Goal: Transaction & Acquisition: Purchase product/service

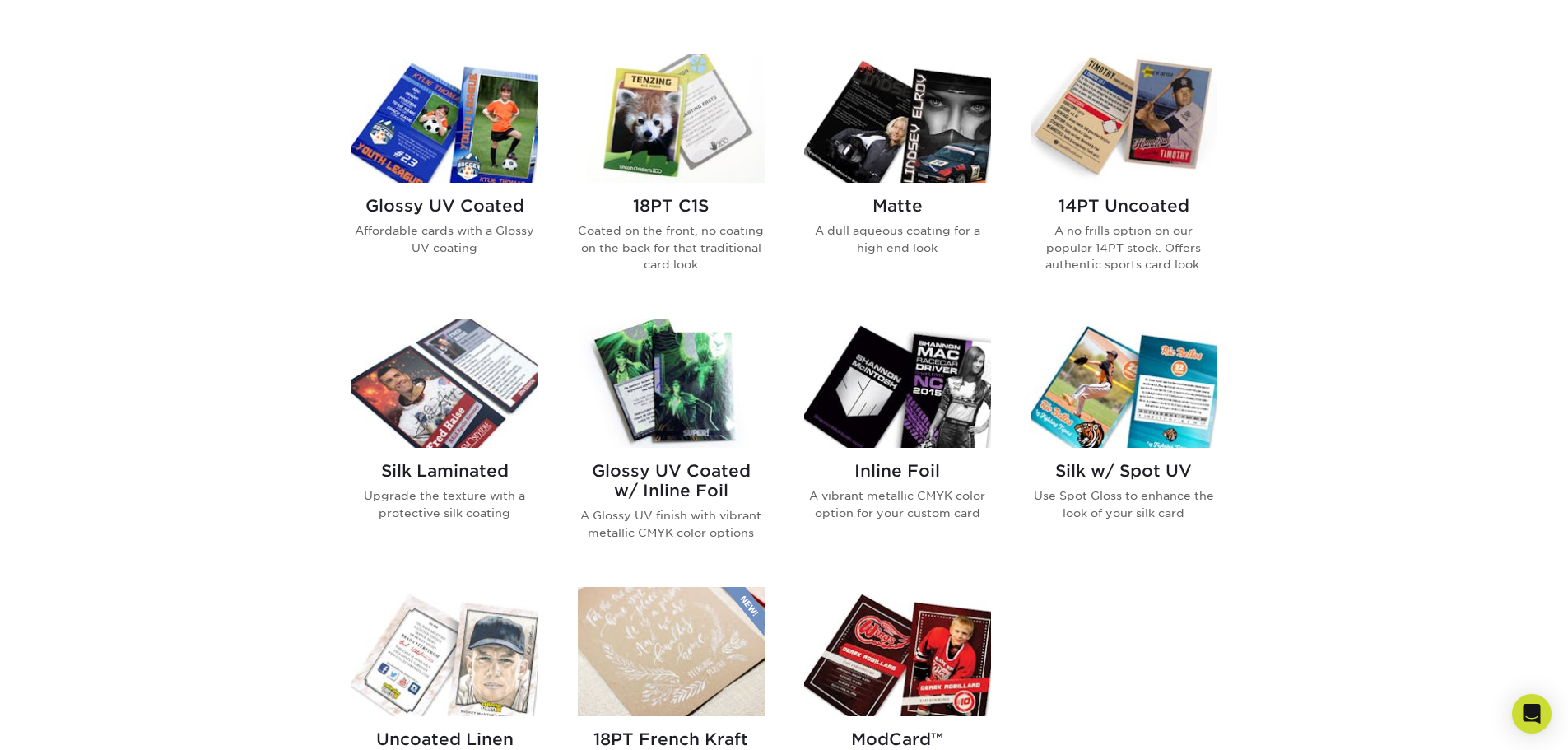
scroll to position [742, 0]
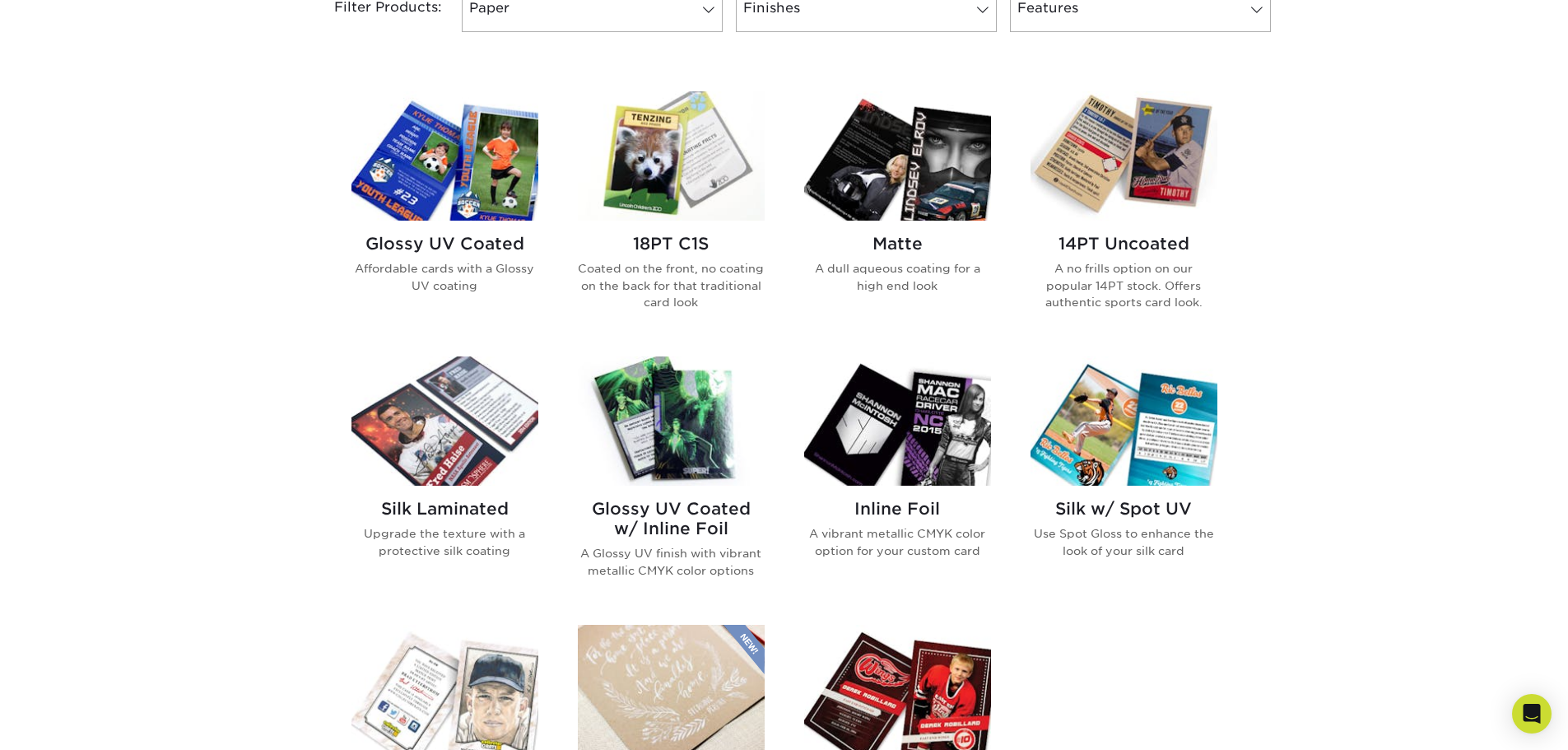
click at [863, 192] on img at bounding box center [897, 156] width 187 height 130
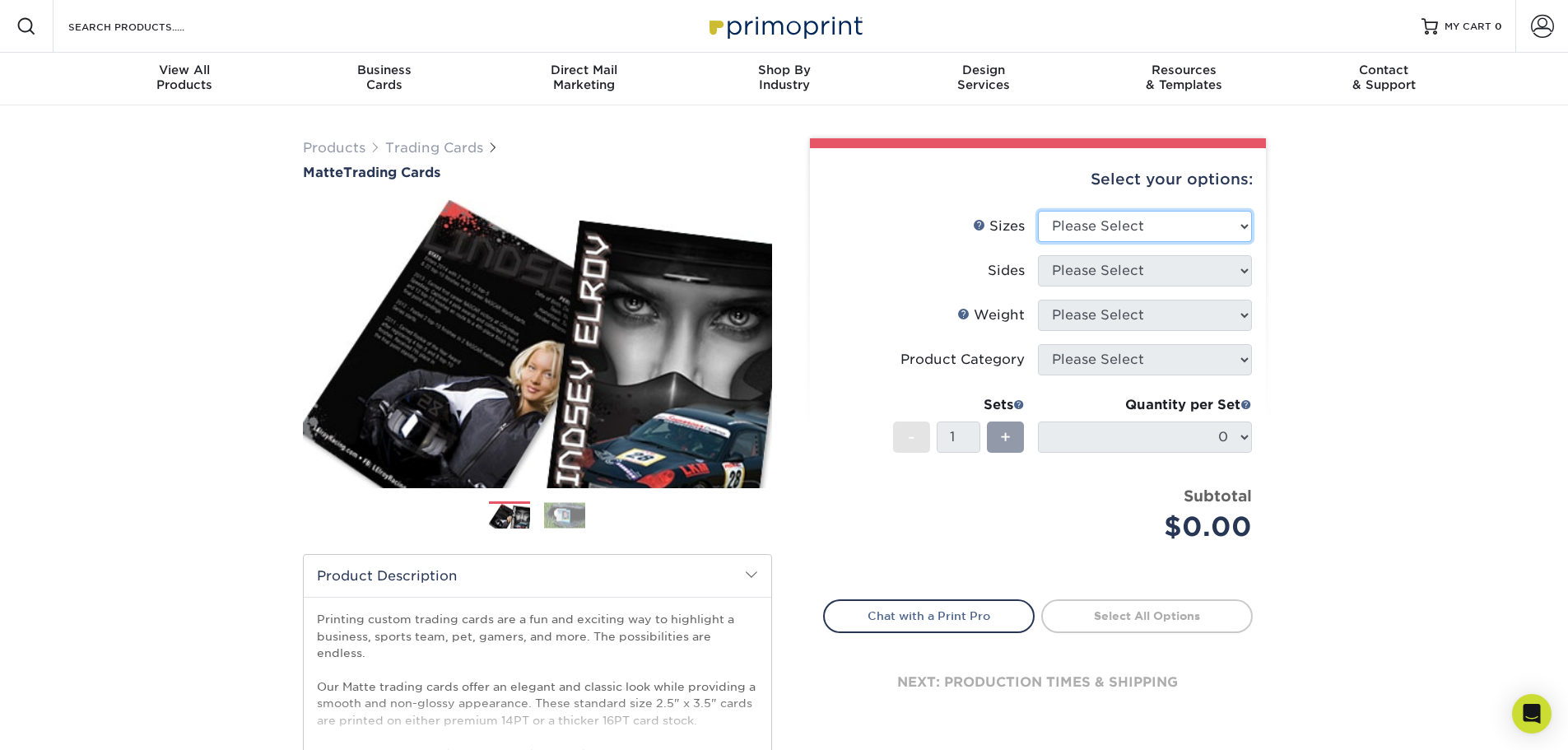
click at [1243, 226] on select "Please Select 2.5" x 3.5"" at bounding box center [1144, 226] width 214 height 31
select select "2.50x3.50"
click at [1038, 211] on select "Please Select 2.5" x 3.5"" at bounding box center [1144, 226] width 214 height 31
click at [1240, 271] on select "Please Select Print Both Sides Print Front Only" at bounding box center [1144, 270] width 214 height 31
select select "13abbda7-1d64-4f25-8bb2-c179b224825d"
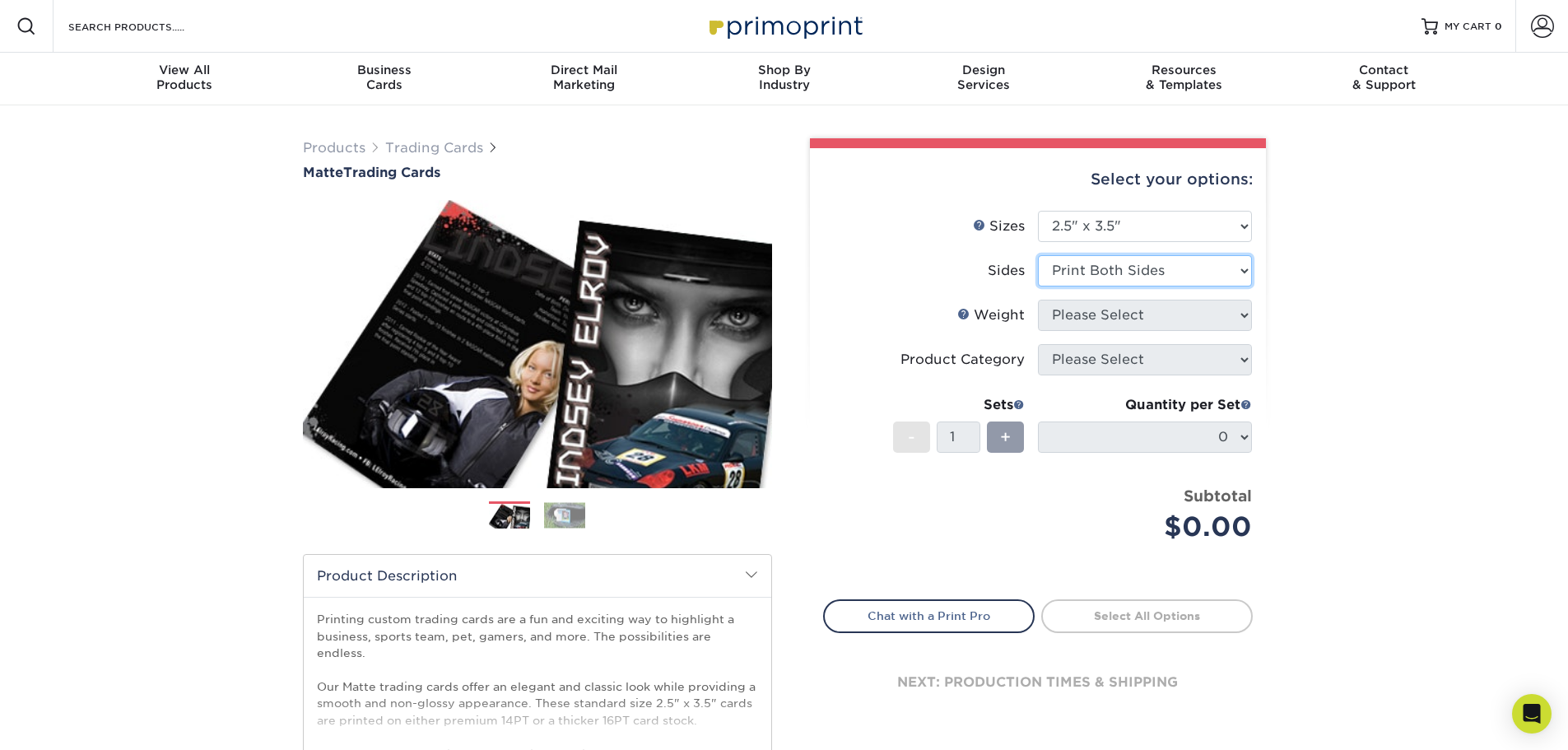
click at [1038, 255] on select "Please Select Print Both Sides Print Front Only" at bounding box center [1144, 270] width 214 height 31
click at [1241, 314] on select "Please Select 16PT 14PT" at bounding box center [1144, 315] width 214 height 31
select select "14PT"
click at [1038, 300] on select "Please Select 16PT 14PT" at bounding box center [1144, 315] width 214 height 31
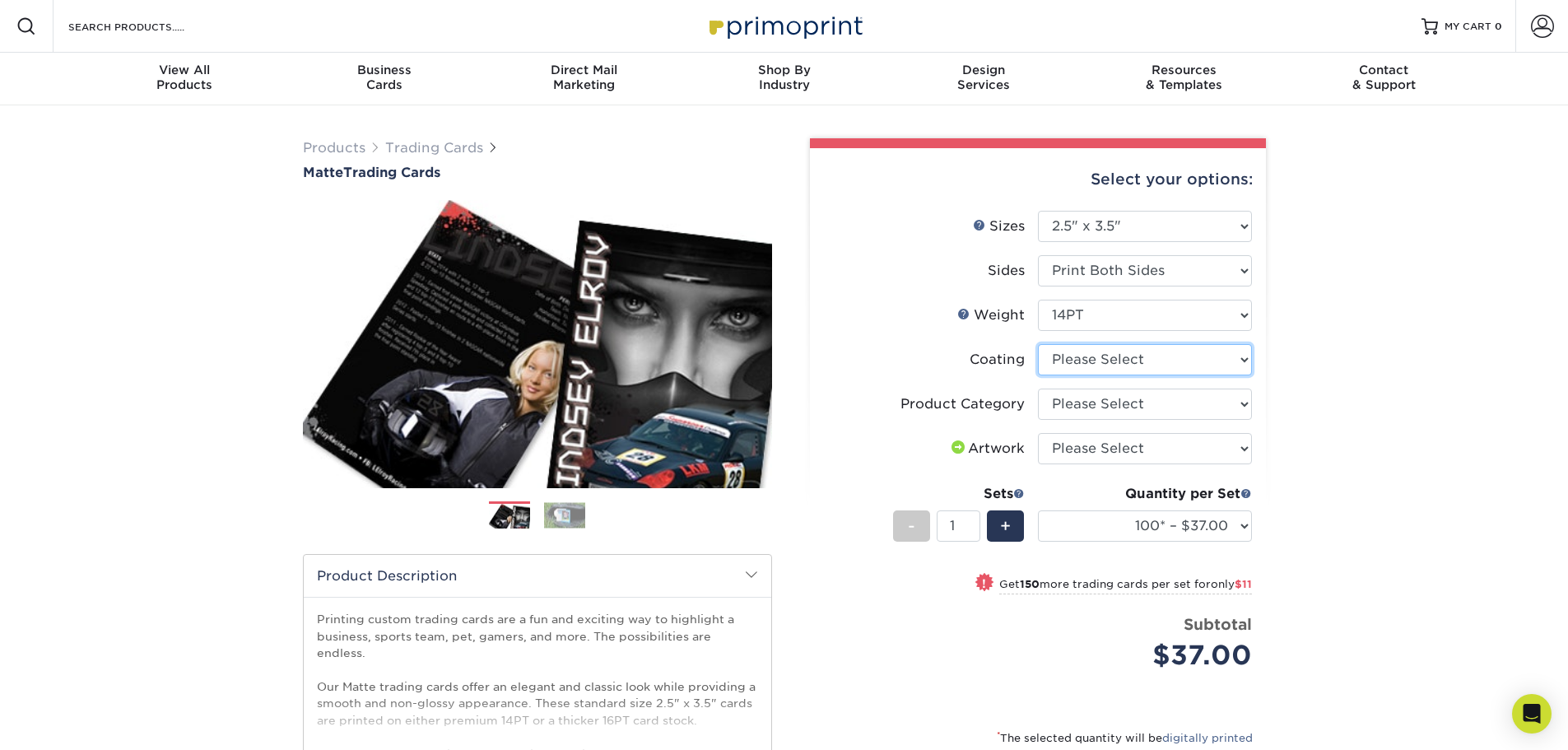
click at [1221, 359] on select at bounding box center [1144, 359] width 214 height 31
select select "121bb7b5-3b4d-429f-bd8d-bbf80e953313"
click at [1038, 344] on select at bounding box center [1144, 359] width 214 height 31
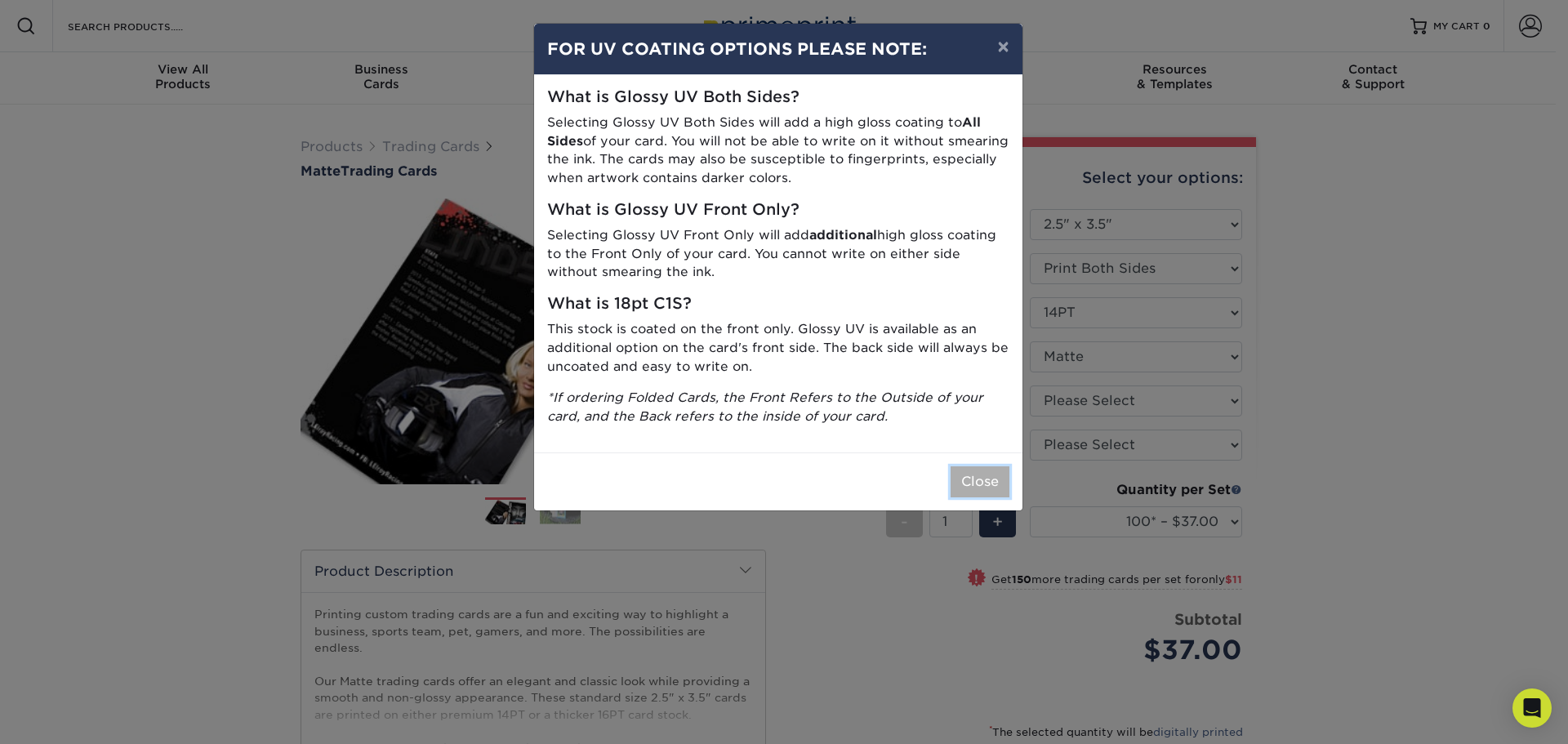
click at [984, 481] on button "Close" at bounding box center [980, 482] width 59 height 31
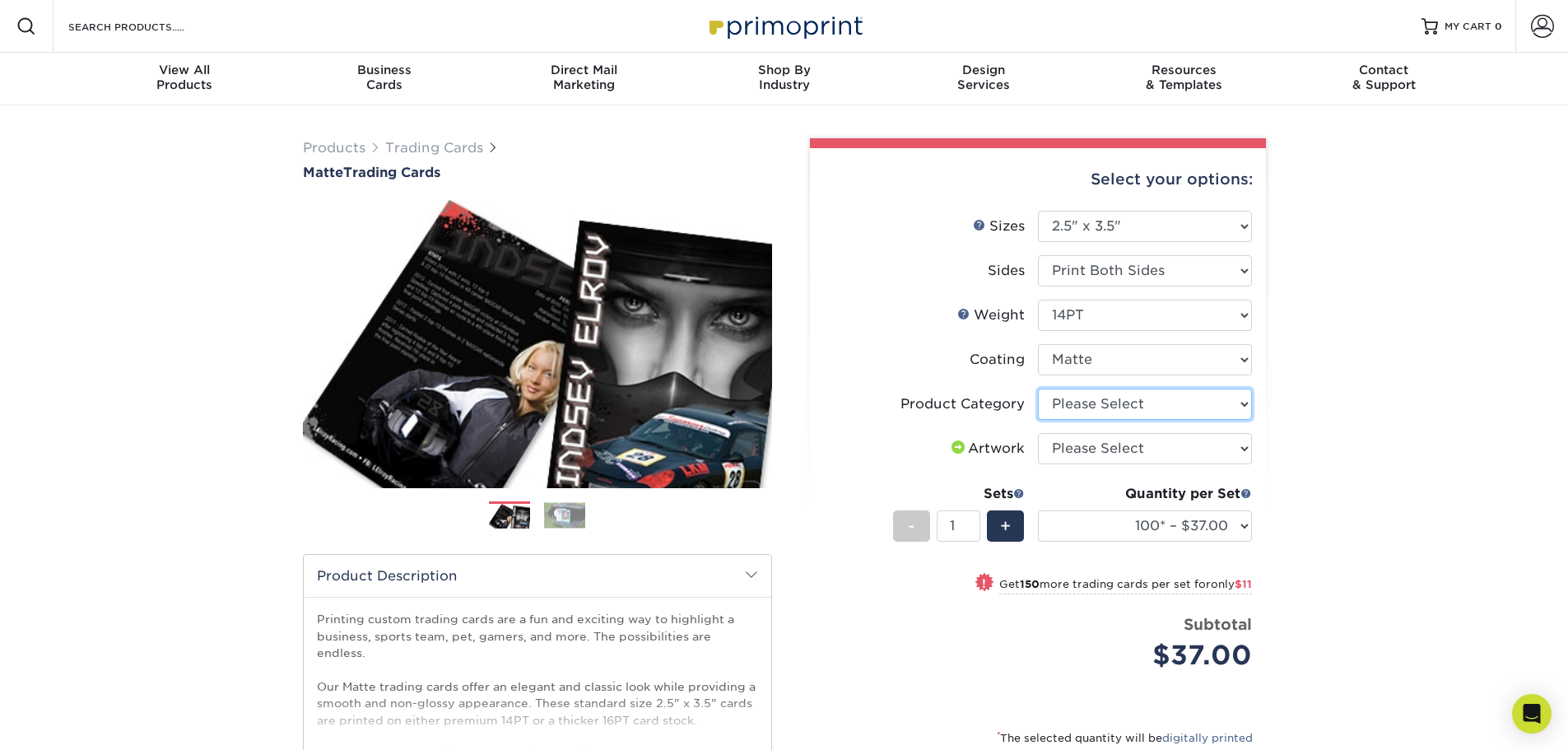
click at [1239, 408] on select "Please Select Trading Cards" at bounding box center [1144, 404] width 214 height 31
select select "c2f9bce9-36c2-409d-b101-c29d9d031e18"
click at [1038, 389] on select "Please Select Trading Cards" at bounding box center [1144, 404] width 214 height 31
click at [1195, 447] on select "Please Select I will upload files I need a design - $100" at bounding box center [1144, 448] width 214 height 31
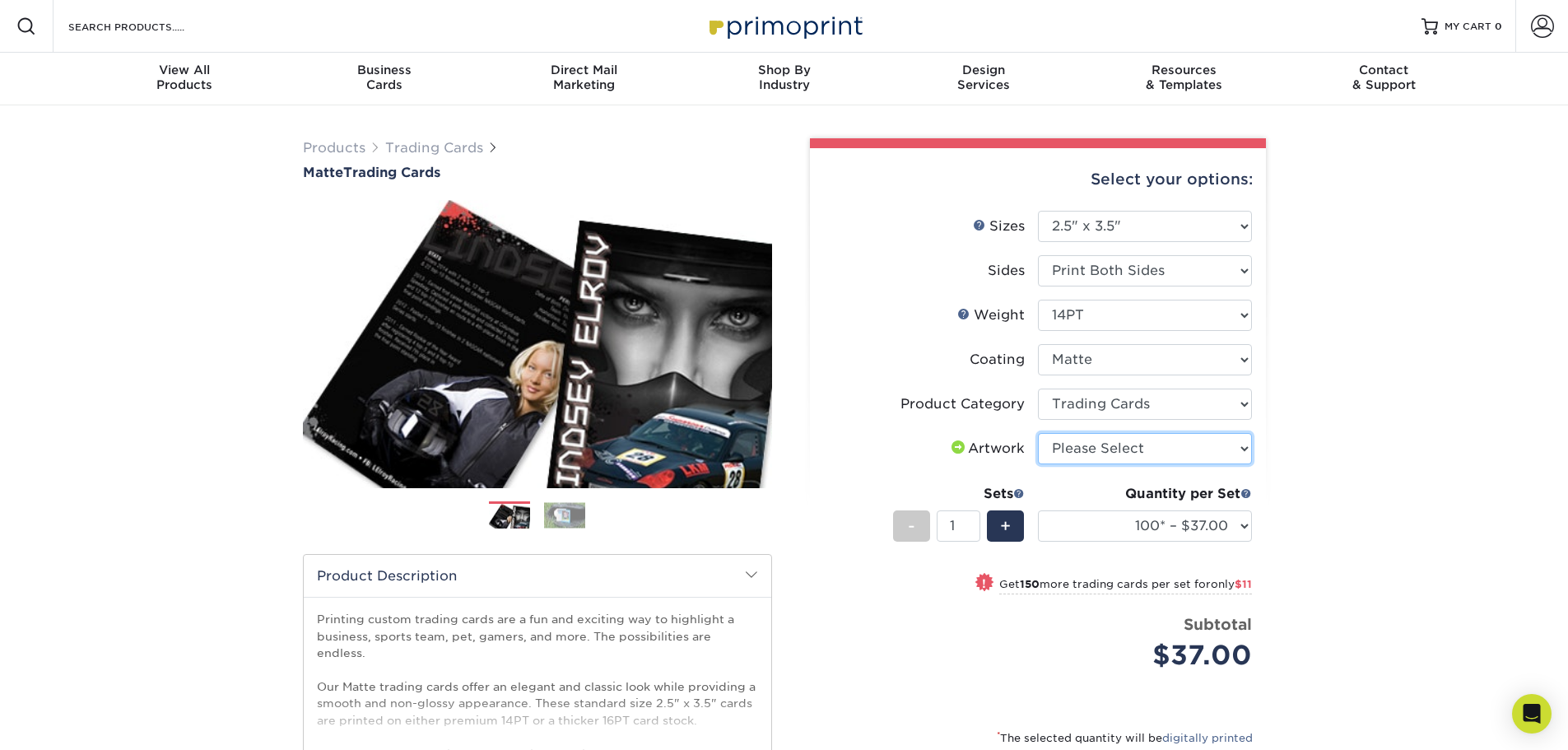
click at [1194, 447] on select "Please Select I will upload files I need a design - $100" at bounding box center [1144, 448] width 214 height 31
select select "upload"
click at [1038, 433] on select "Please Select I will upload files I need a design - $100" at bounding box center [1144, 448] width 214 height 31
click at [1006, 521] on span "+" at bounding box center [1006, 525] width 11 height 25
type input "2"
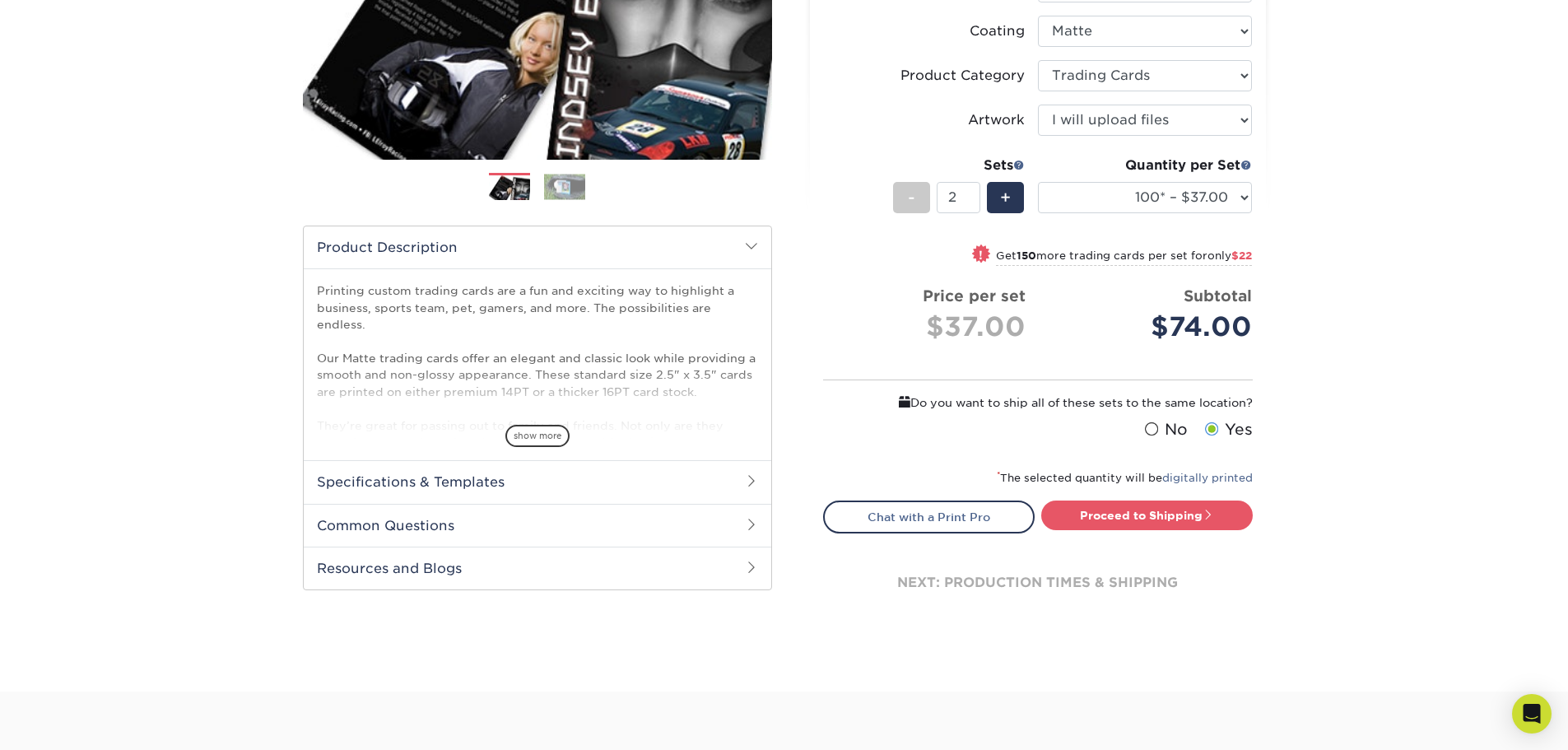
scroll to position [330, 0]
click at [540, 437] on span "show more" at bounding box center [538, 435] width 64 height 22
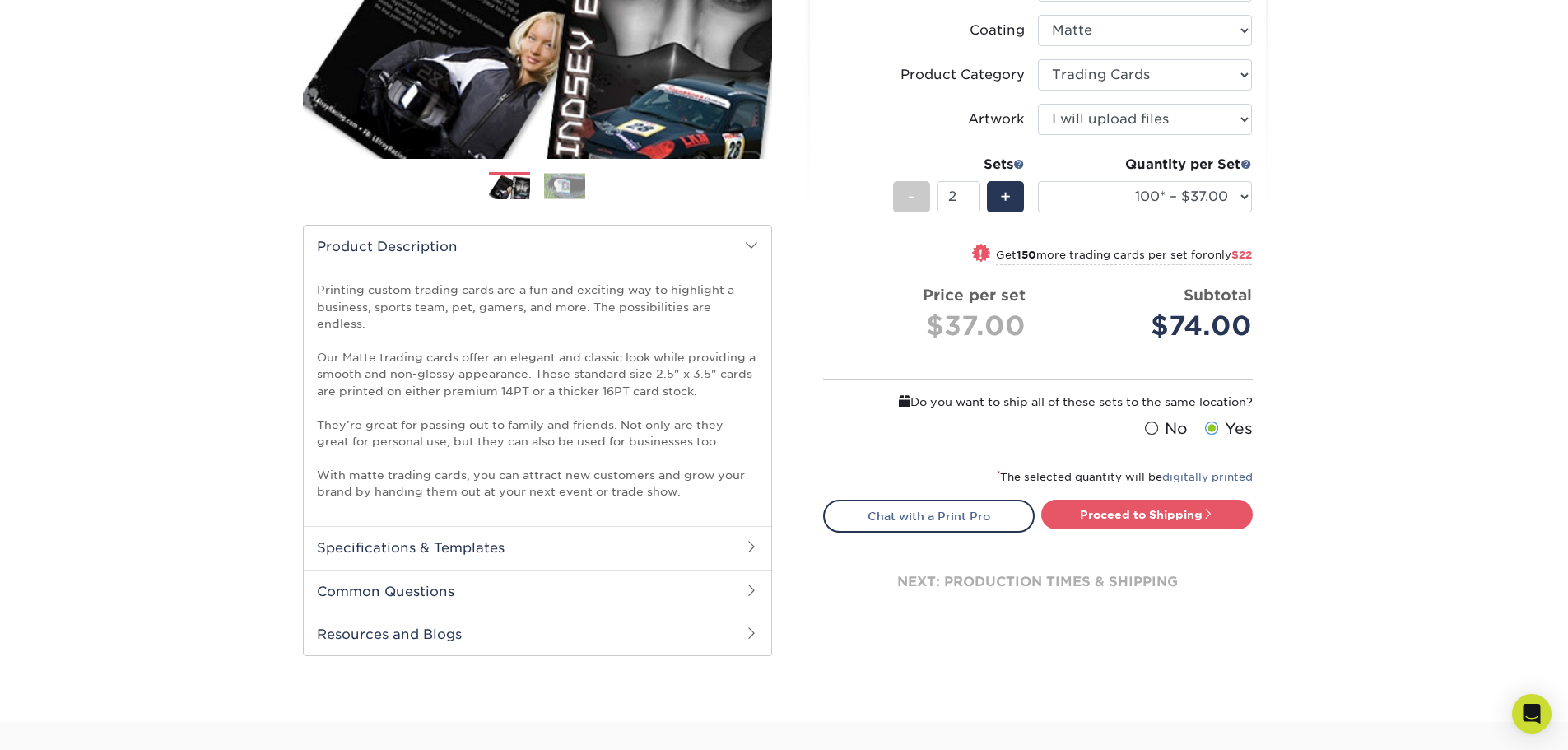
click at [492, 529] on h2 "Specifications & Templates" at bounding box center [538, 547] width 468 height 43
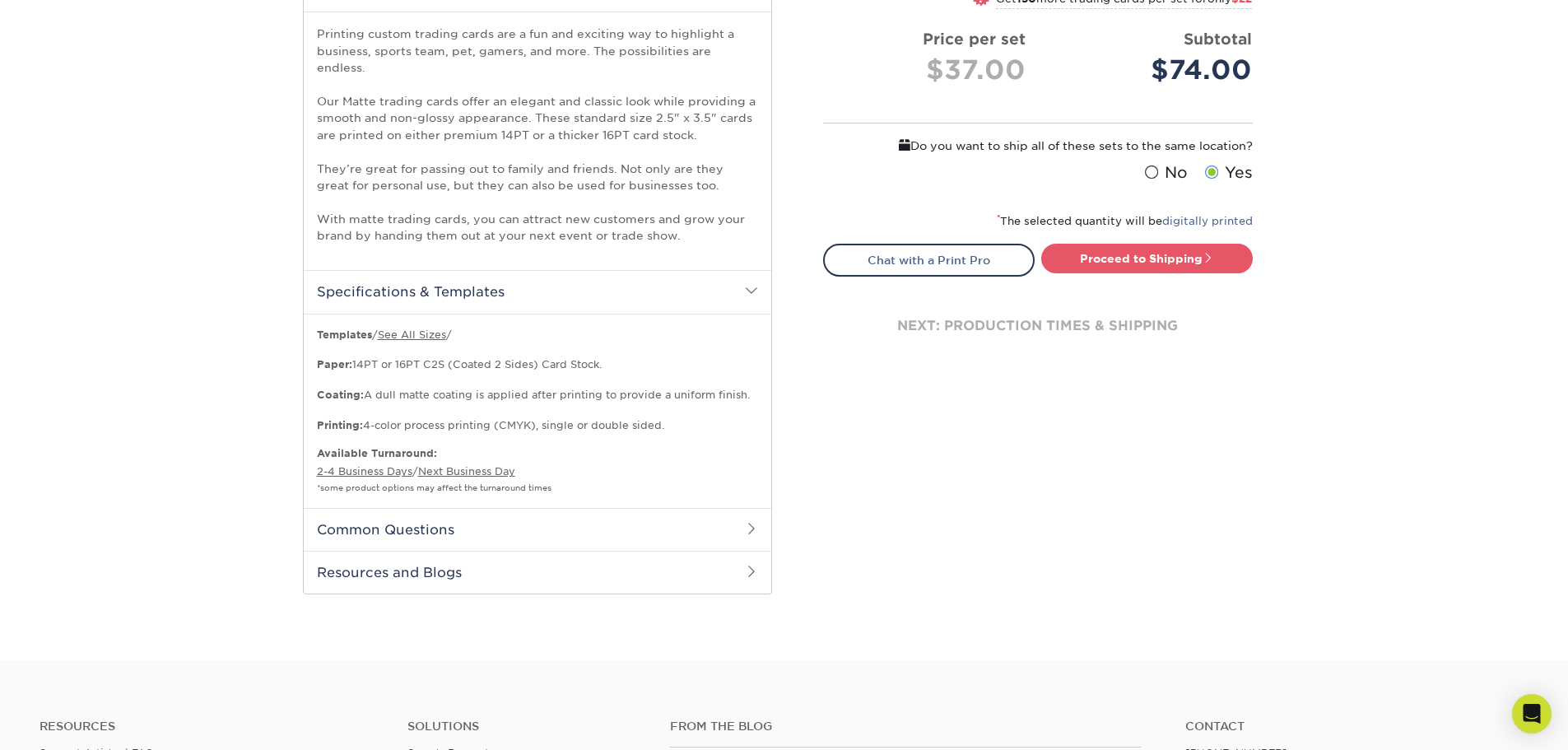
scroll to position [658, 0]
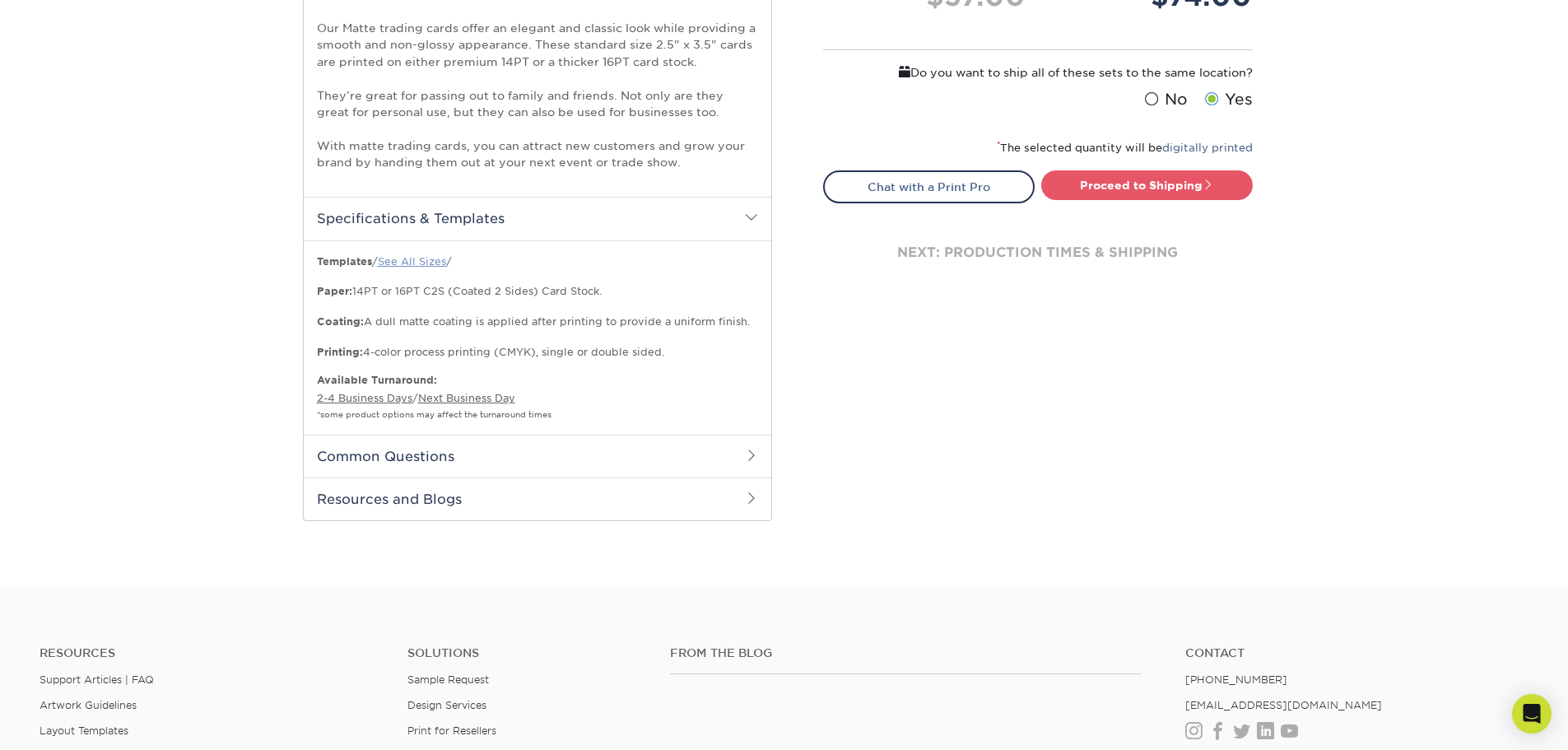
click at [413, 255] on link "See All Sizes" at bounding box center [412, 261] width 69 height 13
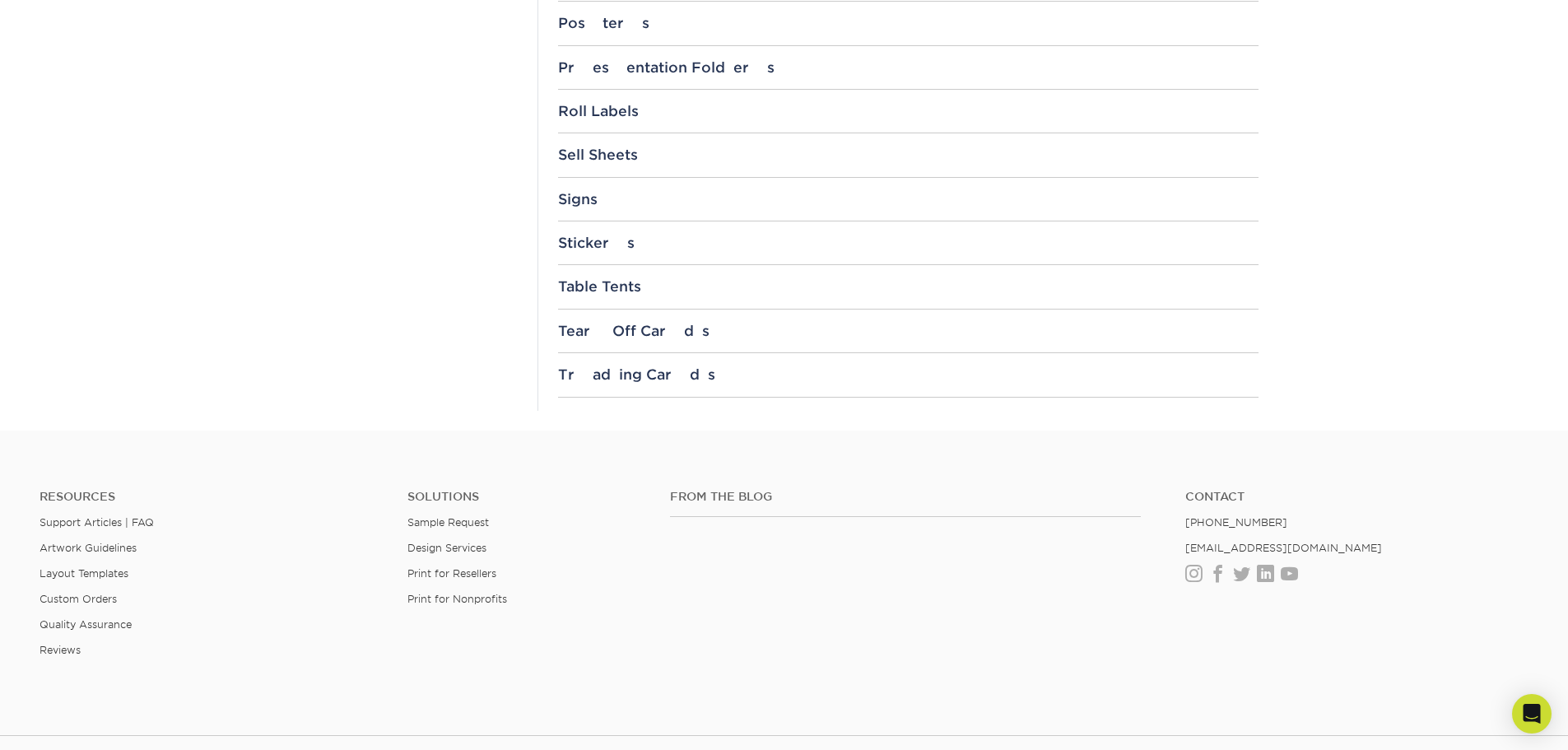
scroll to position [1894, 0]
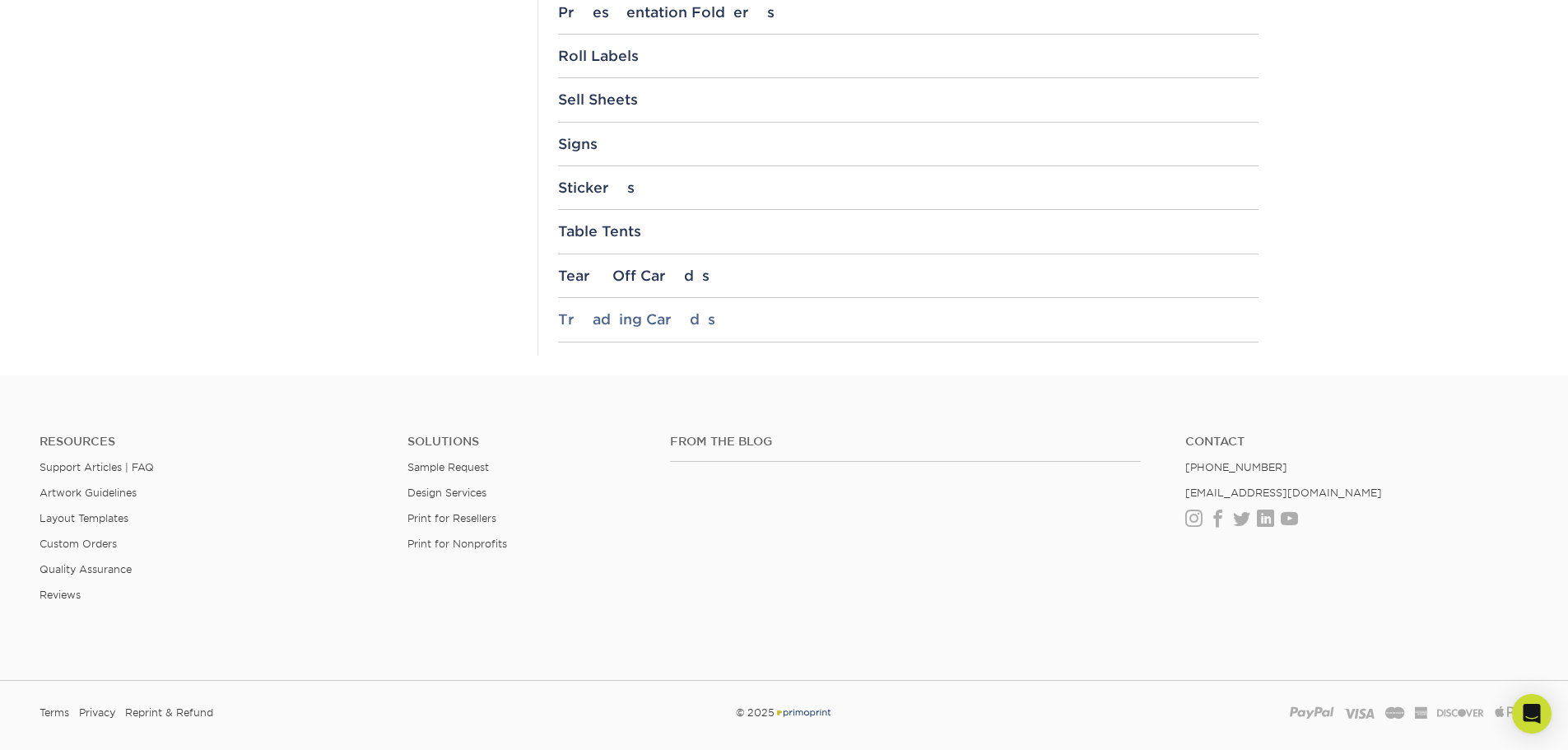
click at [642, 319] on div "Trading Cards" at bounding box center [908, 319] width 701 height 16
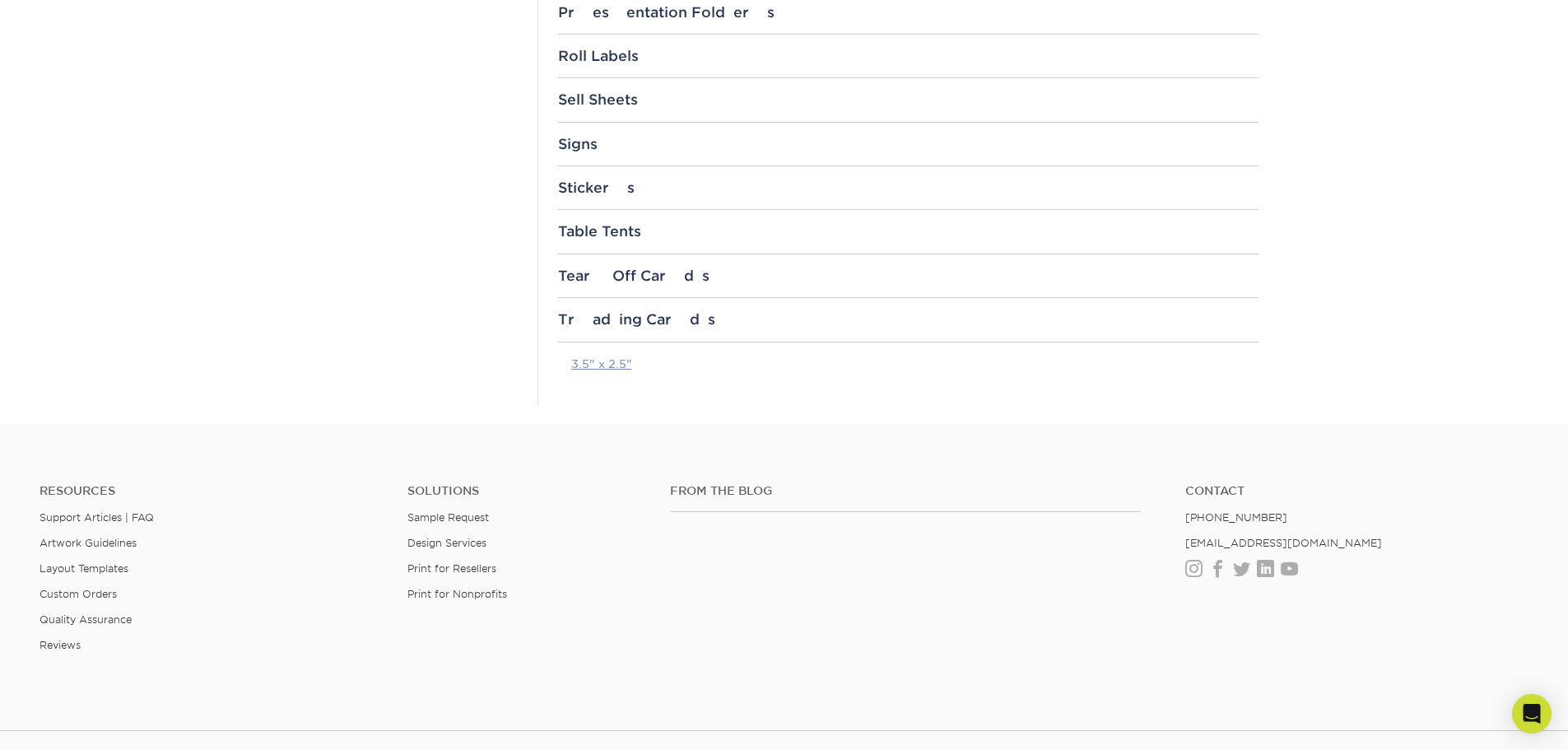
click at [613, 364] on link "3.5" x 2.5"" at bounding box center [601, 364] width 61 height 14
